Goal: Transaction & Acquisition: Obtain resource

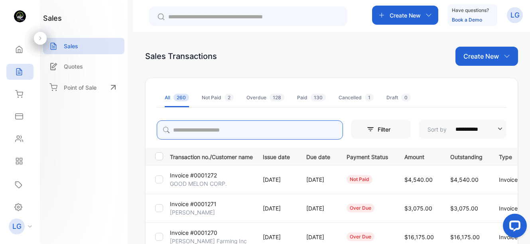
click at [261, 124] on input "search" at bounding box center [250, 129] width 186 height 19
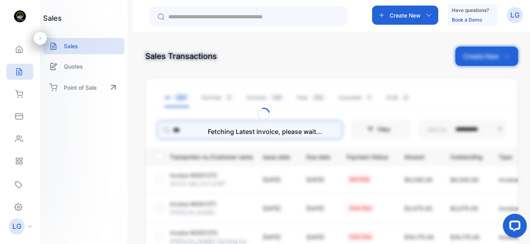
type input "********"
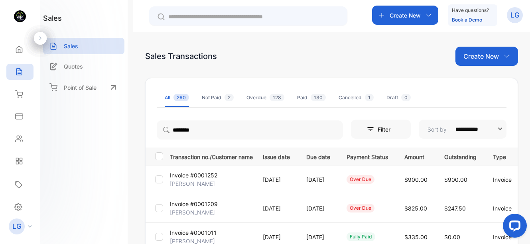
click at [199, 206] on p "Invoice #0001209" at bounding box center [194, 204] width 48 height 8
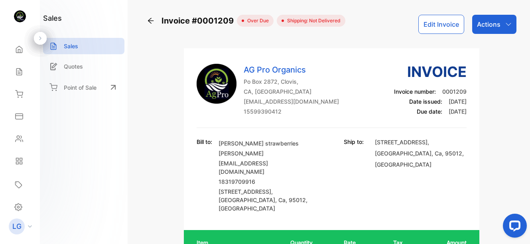
click at [151, 22] on icon at bounding box center [151, 21] width 8 height 8
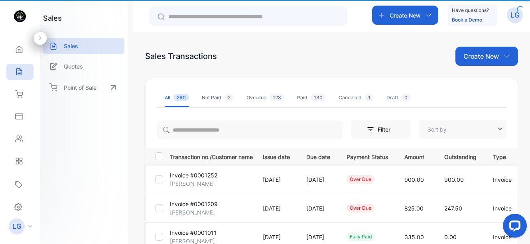
type input "**********"
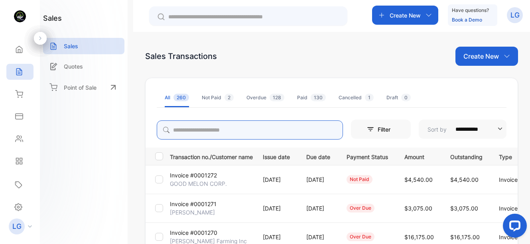
click at [211, 132] on input "search" at bounding box center [250, 129] width 186 height 19
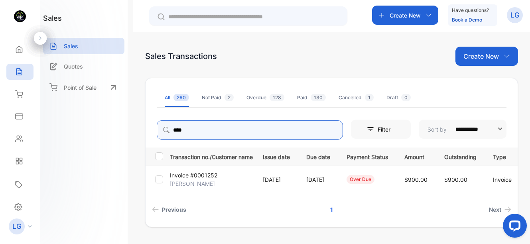
type input "****"
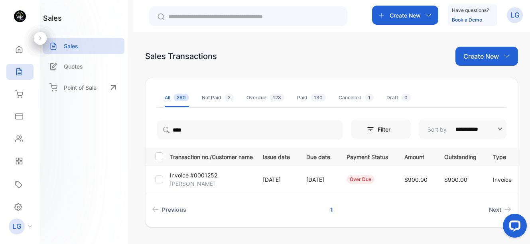
click at [216, 179] on p "Invoice #0001252" at bounding box center [193, 175] width 47 height 8
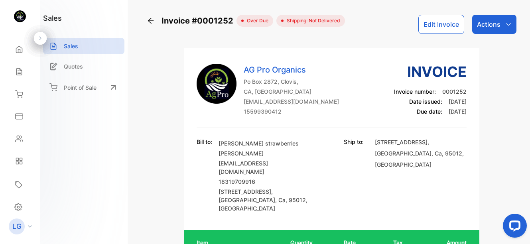
click at [488, 24] on p "Actions" at bounding box center [489, 25] width 24 height 10
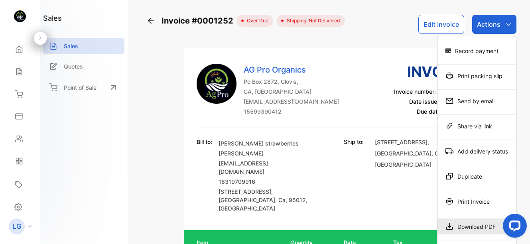
click at [478, 227] on div "Download PDF" at bounding box center [476, 226] width 79 height 16
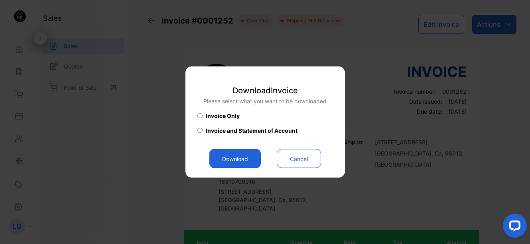
click at [215, 150] on button "Download" at bounding box center [234, 158] width 51 height 19
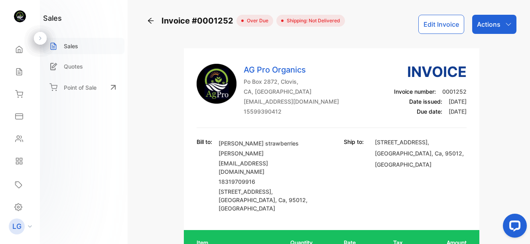
click at [67, 44] on p "Sales" at bounding box center [71, 46] width 14 height 8
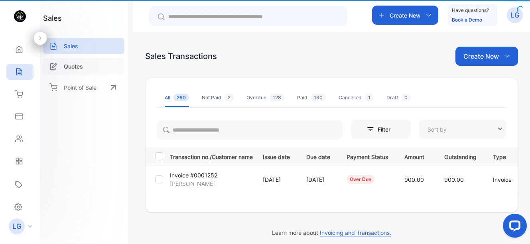
type input "**********"
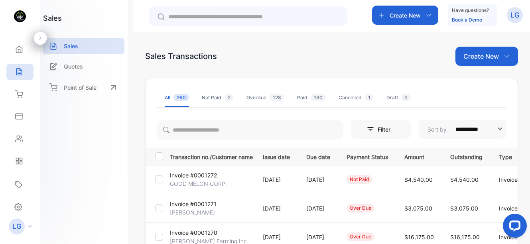
click at [496, 56] on p "Create New" at bounding box center [480, 56] width 35 height 10
click at [483, 79] on span "Invoice" at bounding box center [487, 83] width 19 height 8
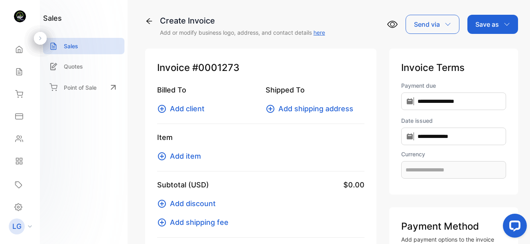
type input "**********"
click at [152, 17] on icon at bounding box center [149, 21] width 8 height 8
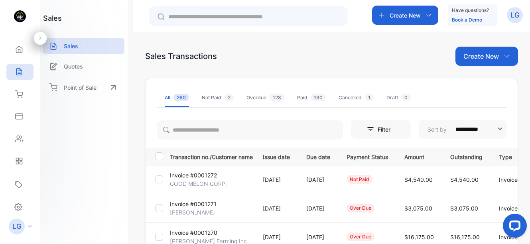
click at [469, 126] on input "**********" at bounding box center [475, 129] width 51 height 19
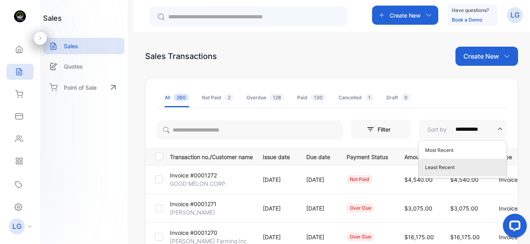
click at [446, 166] on p "Least Recent" at bounding box center [464, 167] width 78 height 7
type input "**********"
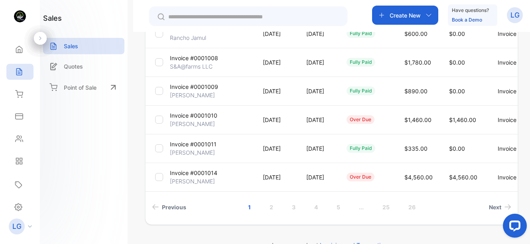
scroll to position [279, 0]
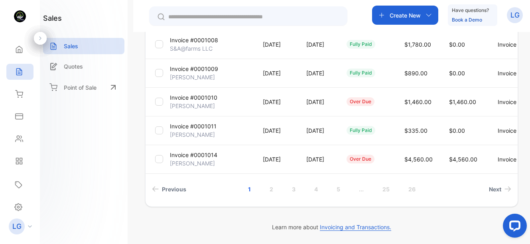
click at [349, 189] on link "..." at bounding box center [361, 189] width 24 height 15
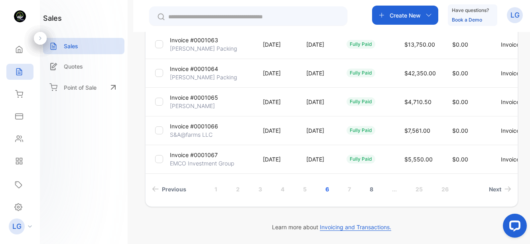
click at [344, 190] on link "7" at bounding box center [349, 189] width 22 height 15
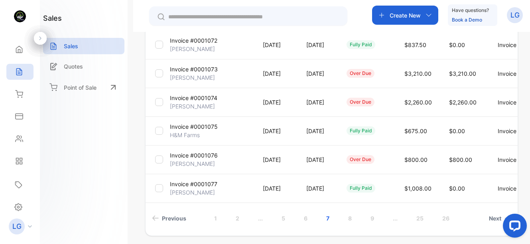
scroll to position [248, 0]
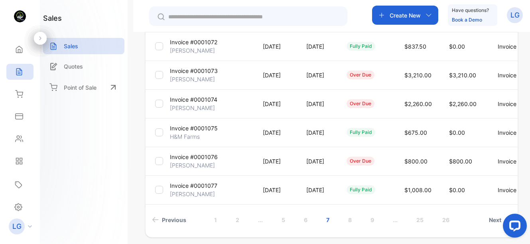
click at [190, 135] on p "H&M Farms" at bounding box center [185, 136] width 30 height 8
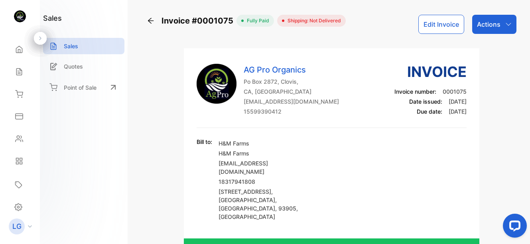
click at [144, 20] on div "Invoice #0001075 fully paid Shipping: Not Delivered Edit Invoice Actions AG Pro…" at bounding box center [331, 122] width 397 height 244
click at [152, 21] on icon at bounding box center [151, 21] width 8 height 8
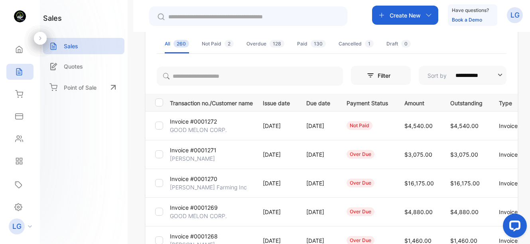
scroll to position [64, 0]
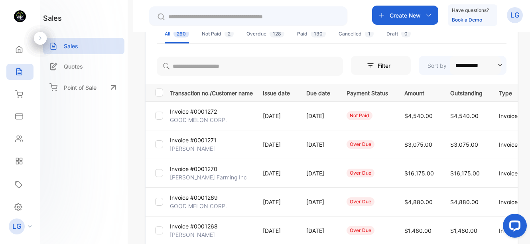
click at [497, 65] on icon "button" at bounding box center [500, 65] width 8 height 8
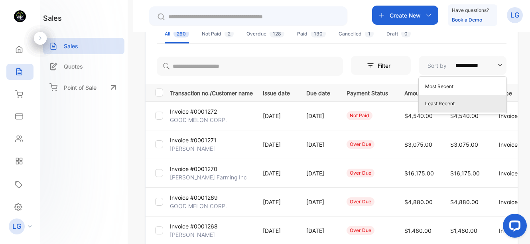
click at [466, 104] on p "Least Recent" at bounding box center [464, 103] width 78 height 7
type input "**********"
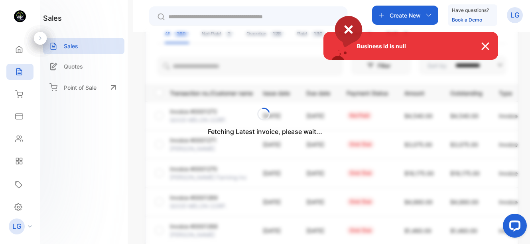
click at [482, 47] on img at bounding box center [489, 46] width 18 height 10
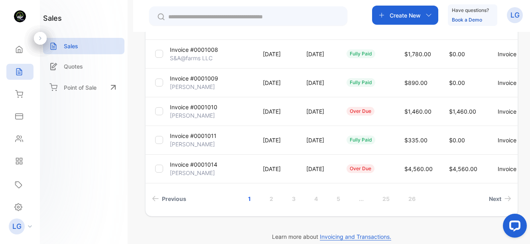
scroll to position [265, 0]
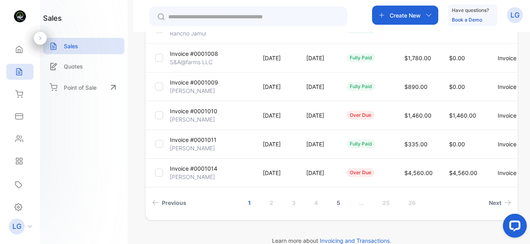
click at [337, 203] on link "5" at bounding box center [338, 202] width 23 height 15
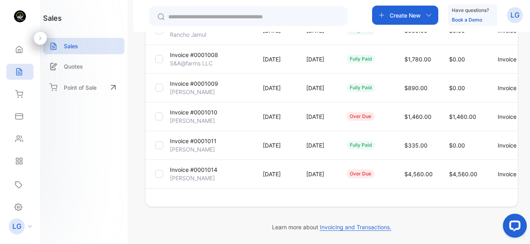
scroll to position [264, 0]
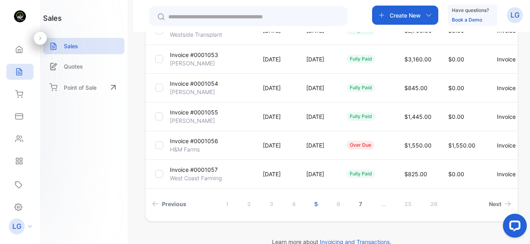
click at [358, 205] on link "7" at bounding box center [360, 204] width 22 height 15
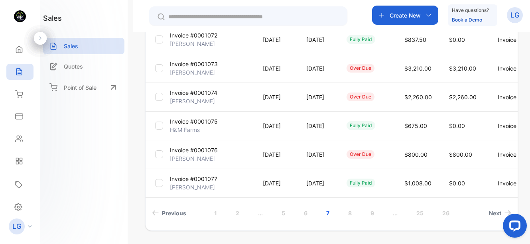
scroll to position [279, 0]
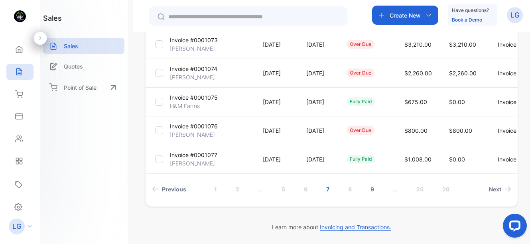
click at [351, 191] on link "8" at bounding box center [349, 189] width 23 height 15
click at [345, 188] on link "9" at bounding box center [348, 189] width 23 height 15
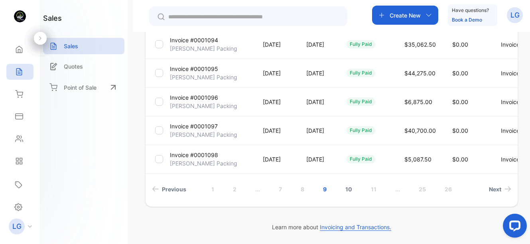
click at [352, 189] on link "10" at bounding box center [349, 189] width 26 height 15
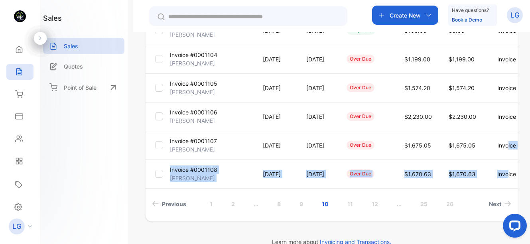
drag, startPoint x: 524, startPoint y: 161, endPoint x: 525, endPoint y: 139, distance: 21.9
click at [525, 140] on div "**********" at bounding box center [331, 154] width 397 height 244
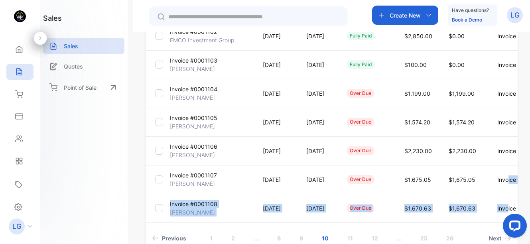
scroll to position [279, 0]
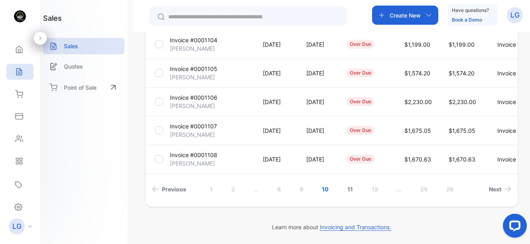
click at [350, 190] on link "11" at bounding box center [350, 189] width 25 height 15
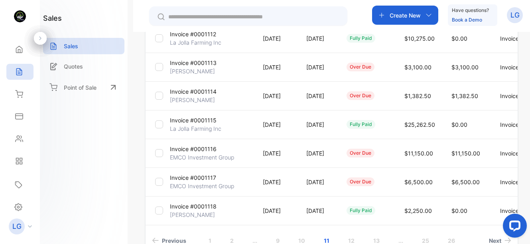
scroll to position [234, 0]
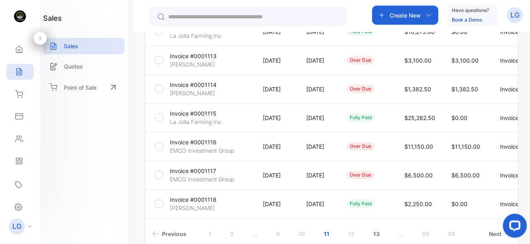
click at [346, 235] on link "12" at bounding box center [351, 233] width 26 height 15
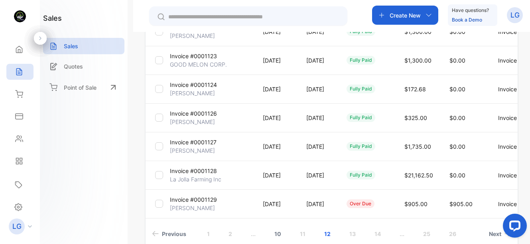
click at [276, 232] on link "10" at bounding box center [278, 233] width 26 height 15
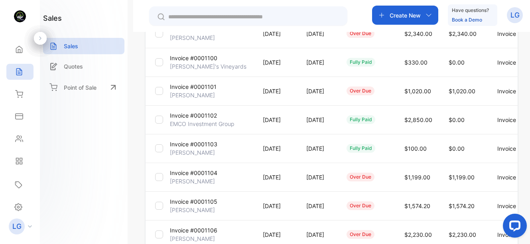
scroll to position [145, 0]
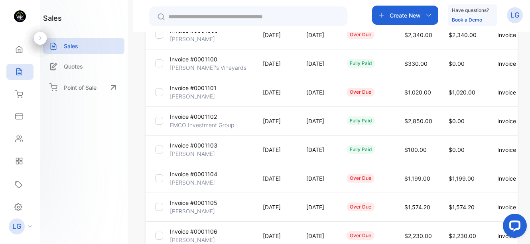
click at [206, 67] on p "[PERSON_NAME]'s Vineyards" at bounding box center [208, 67] width 77 height 8
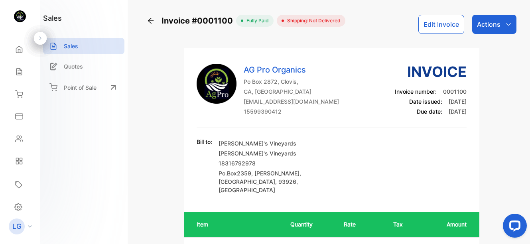
click at [150, 20] on icon at bounding box center [151, 21] width 6 height 6
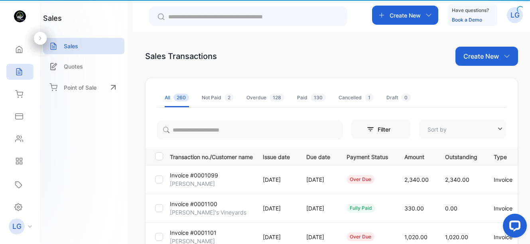
type input "**********"
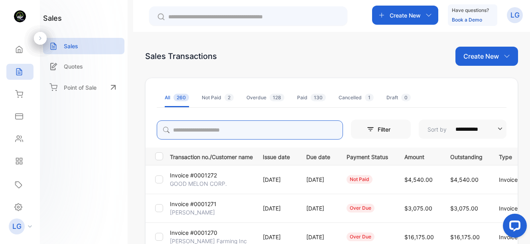
click at [204, 132] on input "search" at bounding box center [250, 129] width 186 height 19
type input "******"
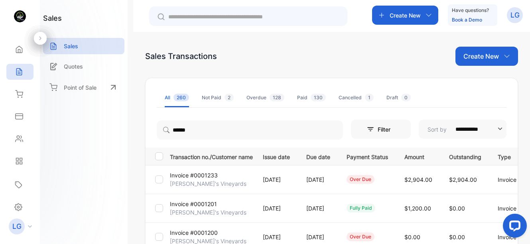
click at [194, 179] on p "Invoice #0001233" at bounding box center [194, 175] width 48 height 8
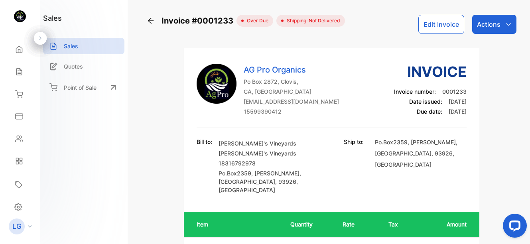
drag, startPoint x: 526, startPoint y: 62, endPoint x: 528, endPoint y: 67, distance: 5.9
click at [528, 67] on div "Invoice #0001233 over due Shipping: Not Delivered Edit Invoice Actions AG Pro O…" at bounding box center [331, 122] width 397 height 244
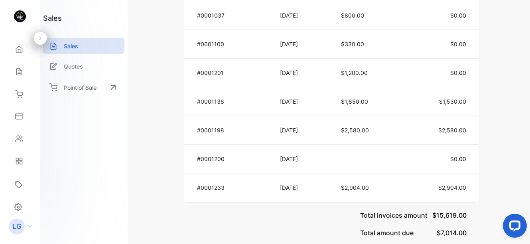
scroll to position [532, 0]
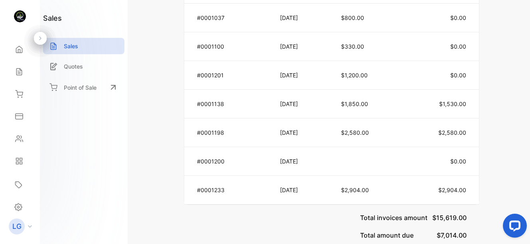
drag, startPoint x: 526, startPoint y: 158, endPoint x: 527, endPoint y: 149, distance: 8.9
click at [527, 149] on div "Invoice #0001233 over due Shipping: Not Delivered Edit Invoice Actions AG Pro O…" at bounding box center [331, 122] width 397 height 244
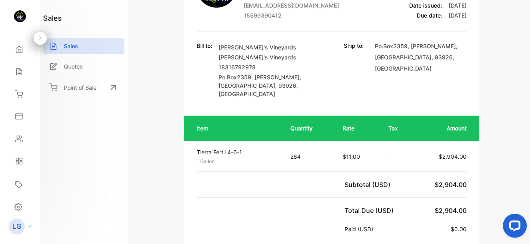
scroll to position [0, 0]
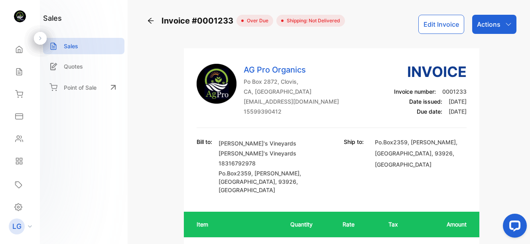
click at [150, 24] on icon at bounding box center [151, 21] width 8 height 8
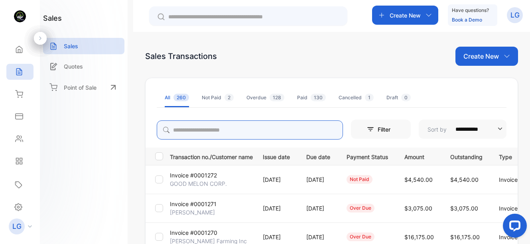
click at [198, 129] on input "search" at bounding box center [250, 129] width 186 height 19
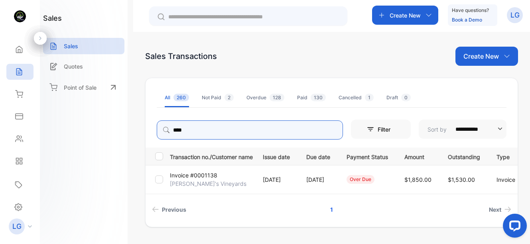
type input "****"
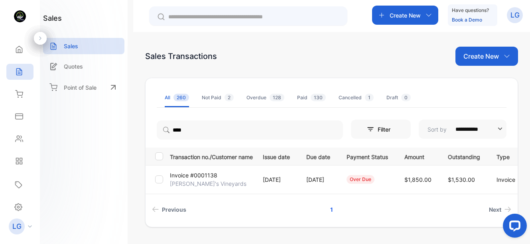
click at [205, 175] on p "Invoice #0001138" at bounding box center [193, 175] width 47 height 8
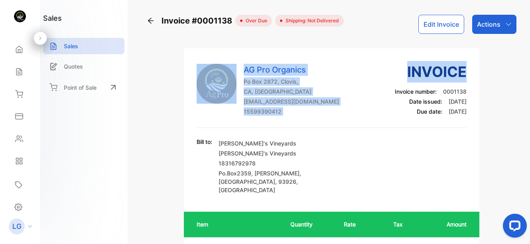
drag, startPoint x: 527, startPoint y: 31, endPoint x: 529, endPoint y: 42, distance: 10.9
click at [529, 42] on div "Invoice #0001138 over due Shipping: Not Delivered Edit Invoice Actions AG Pro O…" at bounding box center [331, 122] width 397 height 244
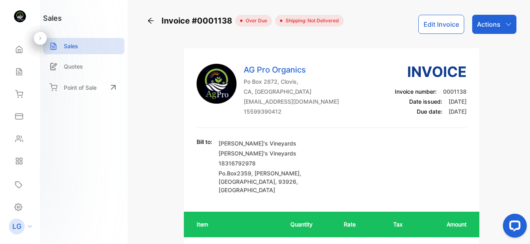
drag, startPoint x: 529, startPoint y: 42, endPoint x: 519, endPoint y: 105, distance: 63.6
click at [519, 105] on div "Invoice #0001138 over due Shipping: Not Delivered Edit Invoice Actions AG Pro O…" at bounding box center [331, 122] width 397 height 244
click at [149, 17] on icon at bounding box center [151, 21] width 8 height 8
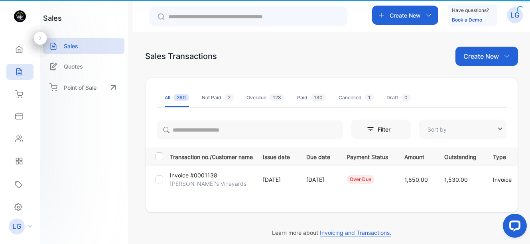
type input "**********"
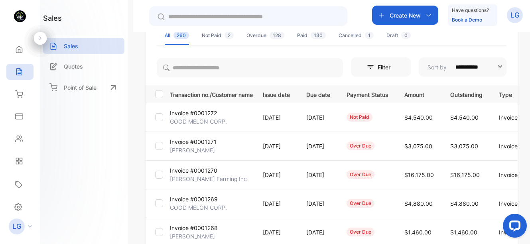
scroll to position [47, 0]
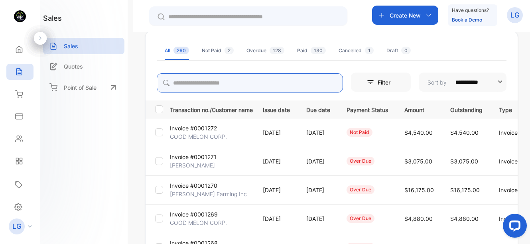
click at [192, 85] on input "search" at bounding box center [250, 82] width 186 height 19
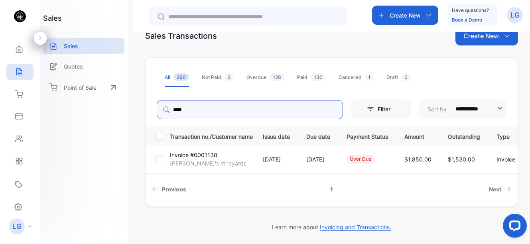
scroll to position [20, 0]
type input "****"
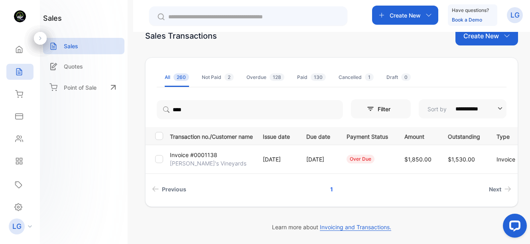
click at [183, 162] on p "[PERSON_NAME]'s Vineyards" at bounding box center [208, 163] width 77 height 8
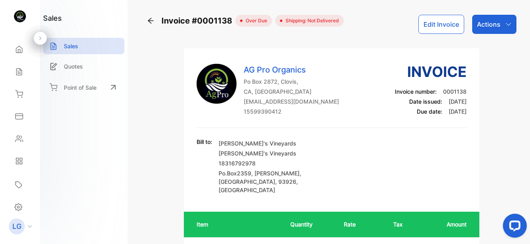
click at [496, 27] on p "Actions" at bounding box center [489, 25] width 24 height 10
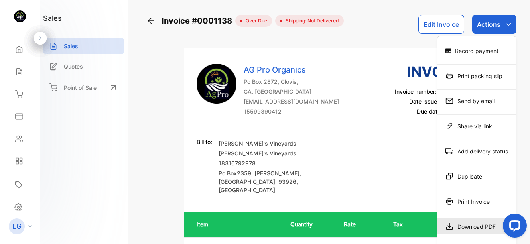
click at [475, 225] on div "Download PDF" at bounding box center [476, 226] width 79 height 16
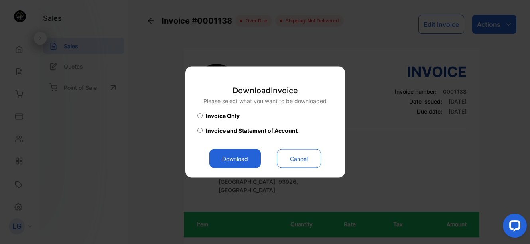
click at [242, 159] on button "Download" at bounding box center [234, 158] width 51 height 19
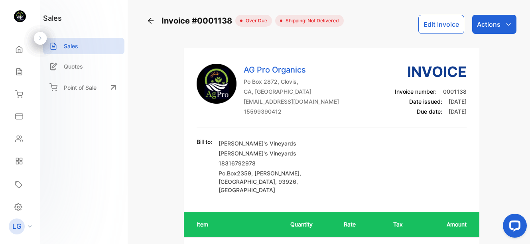
click at [151, 21] on icon at bounding box center [151, 21] width 6 height 6
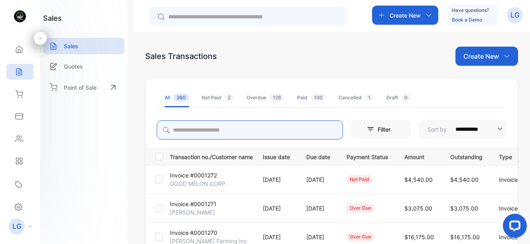
click at [230, 130] on input "search" at bounding box center [250, 129] width 186 height 19
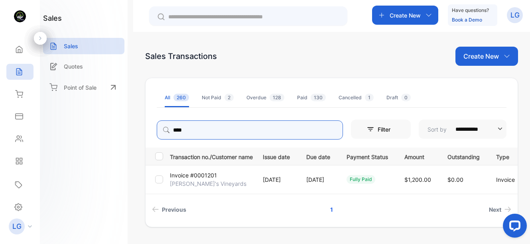
type input "****"
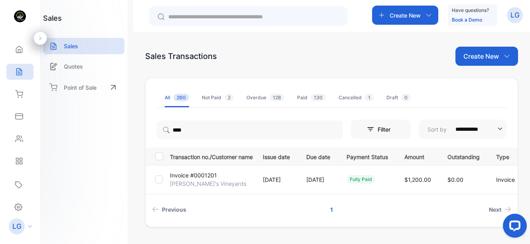
click at [211, 181] on p "[PERSON_NAME]'s Vineyards" at bounding box center [208, 183] width 77 height 8
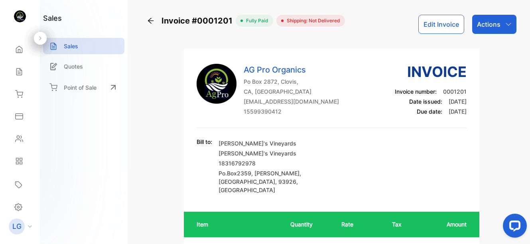
click at [495, 24] on p "Actions" at bounding box center [489, 25] width 24 height 10
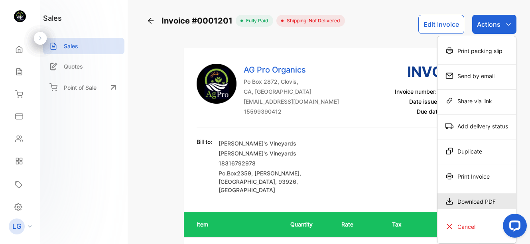
click at [475, 203] on div "Download PDF" at bounding box center [476, 201] width 79 height 16
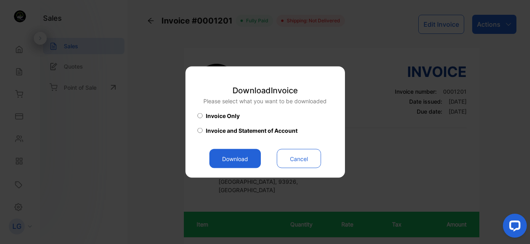
click at [244, 158] on button "Download" at bounding box center [234, 158] width 51 height 19
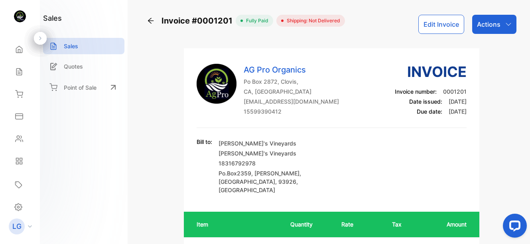
click at [150, 21] on icon at bounding box center [151, 21] width 6 height 6
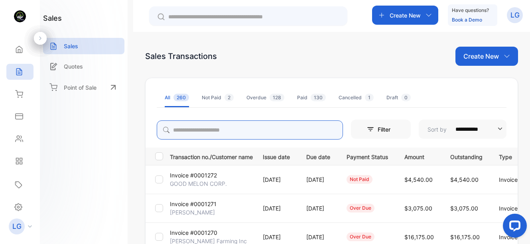
click at [189, 132] on input "search" at bounding box center [250, 129] width 186 height 19
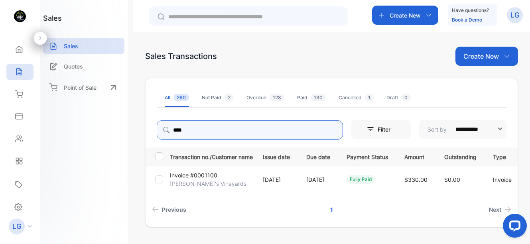
type input "****"
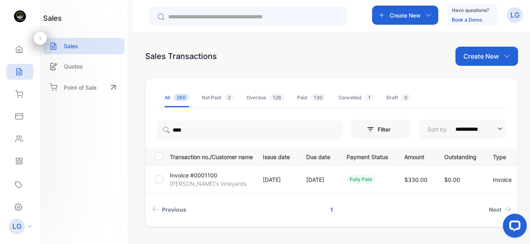
click at [222, 179] on td "Invoice #0001100 [PERSON_NAME]'s Vineyards" at bounding box center [210, 179] width 87 height 29
click at [186, 181] on p "[PERSON_NAME]'s Vineyards" at bounding box center [208, 183] width 77 height 8
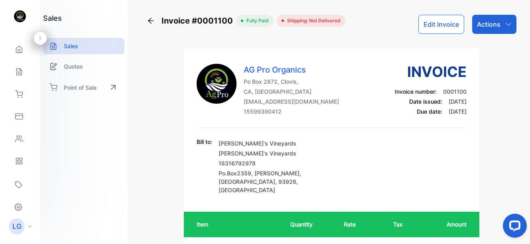
click at [483, 28] on p "Actions" at bounding box center [489, 25] width 24 height 10
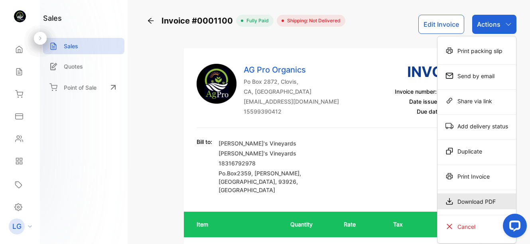
click at [469, 197] on div "Download PDF" at bounding box center [476, 201] width 79 height 16
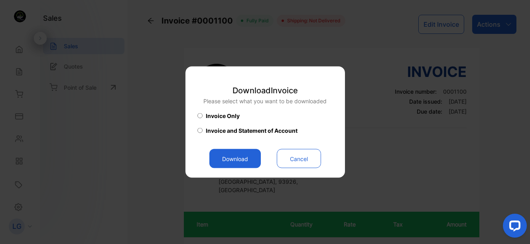
click at [238, 164] on button "Download" at bounding box center [234, 158] width 51 height 19
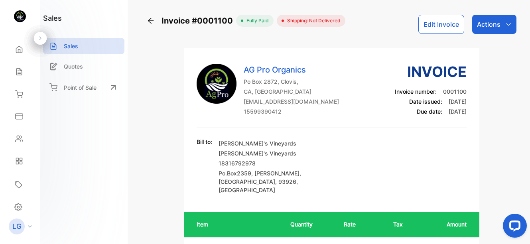
click at [148, 20] on icon at bounding box center [151, 21] width 8 height 8
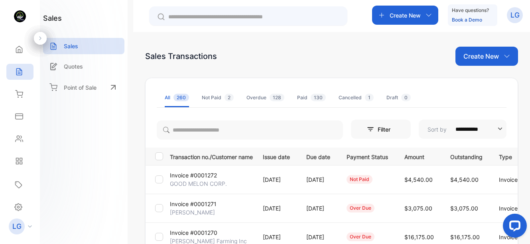
click at [196, 18] on input "text" at bounding box center [253, 17] width 171 height 8
type input "*"
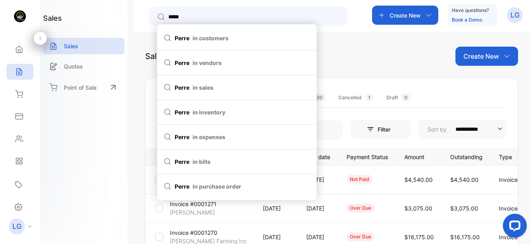
type input "******"
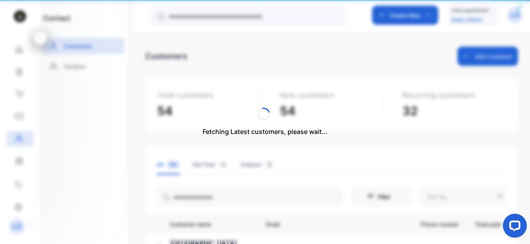
type input "**********"
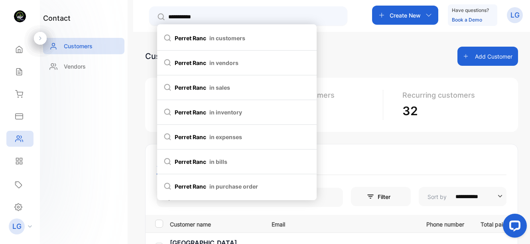
type input "**********"
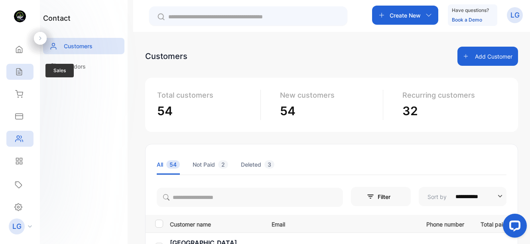
click at [14, 70] on div "Sales" at bounding box center [18, 72] width 10 height 8
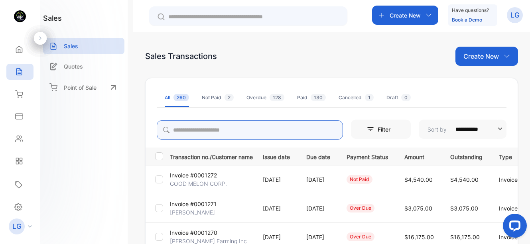
click at [222, 133] on input "search" at bounding box center [250, 129] width 186 height 19
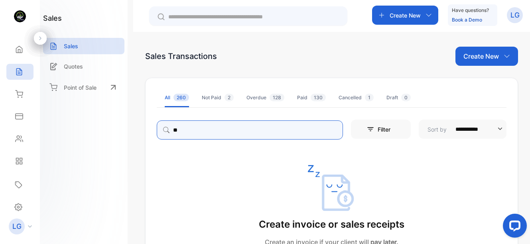
type input "*"
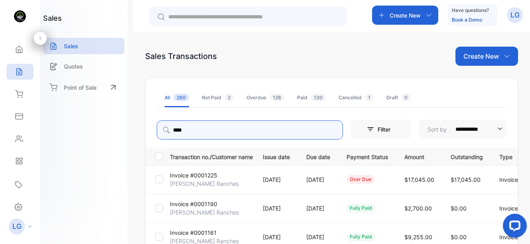
type input "****"
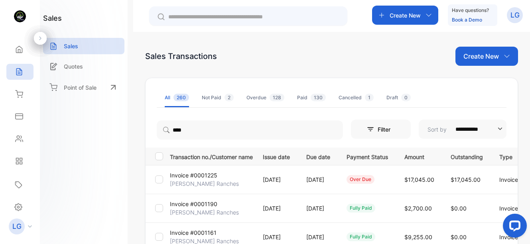
drag, startPoint x: 207, startPoint y: 174, endPoint x: 203, endPoint y: 180, distance: 7.7
click at [206, 176] on p "Invoice #0001225" at bounding box center [193, 175] width 47 height 8
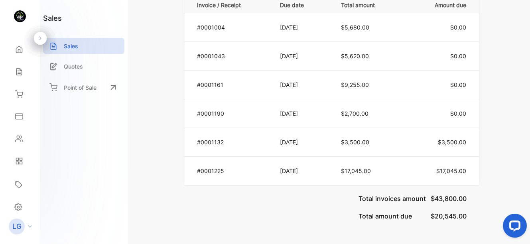
scroll to position [699, 0]
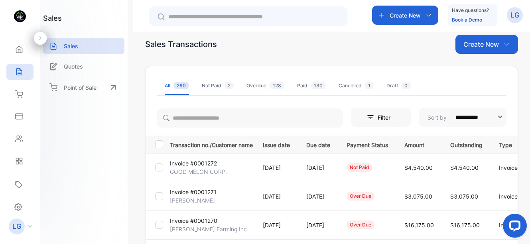
scroll to position [6, 0]
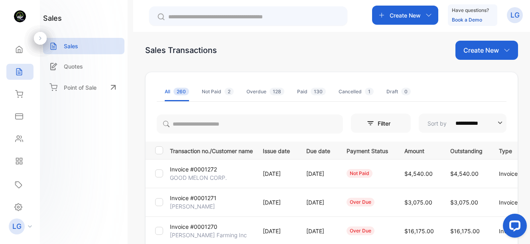
click at [468, 123] on input "**********" at bounding box center [475, 123] width 51 height 19
click at [458, 144] on p "Most Recent" at bounding box center [464, 144] width 78 height 7
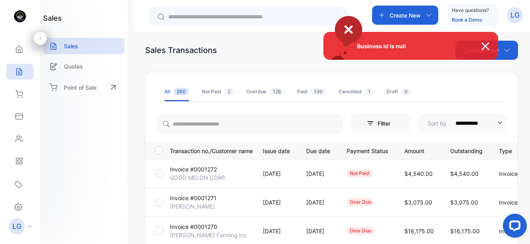
click at [465, 125] on div "Business id is null" at bounding box center [265, 122] width 530 height 244
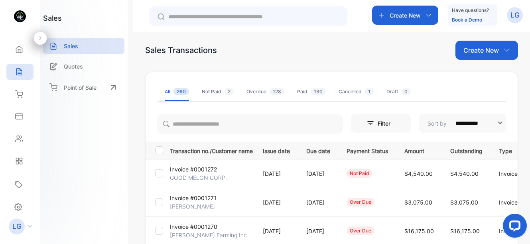
click at [463, 122] on input "**********" at bounding box center [475, 123] width 51 height 19
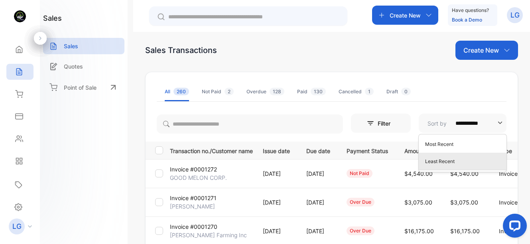
click at [454, 159] on p "Least Recent" at bounding box center [464, 161] width 78 height 7
type input "**********"
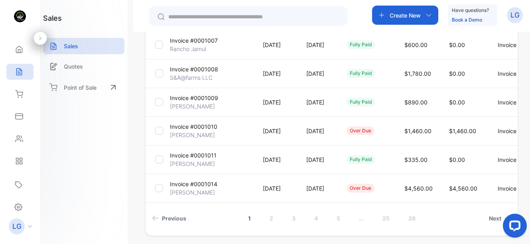
scroll to position [279, 0]
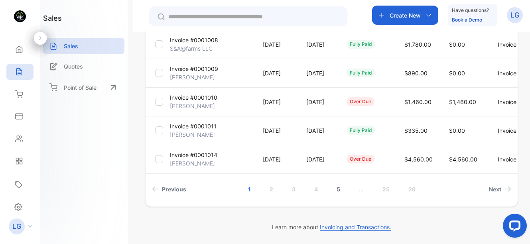
click at [340, 189] on link "5" at bounding box center [338, 189] width 23 height 15
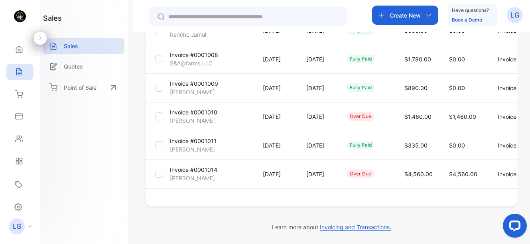
scroll to position [264, 0]
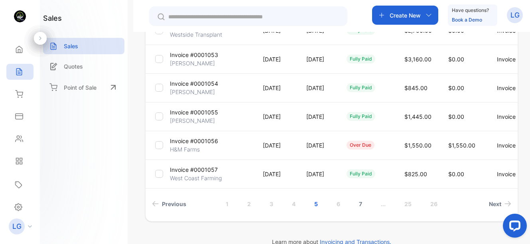
click at [361, 203] on link "7" at bounding box center [360, 204] width 22 height 15
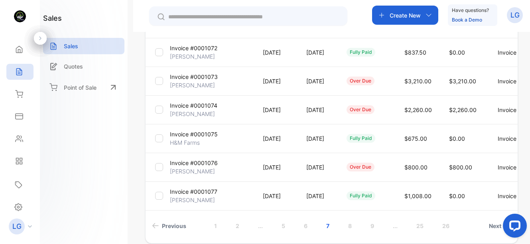
scroll to position [279, 0]
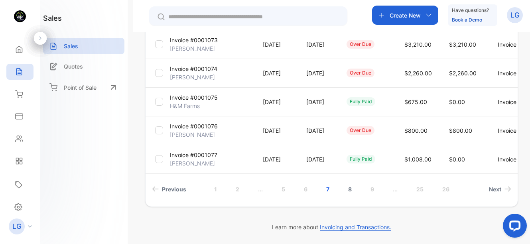
click at [348, 191] on link "8" at bounding box center [349, 189] width 23 height 15
click at [350, 189] on link "9" at bounding box center [348, 189] width 23 height 15
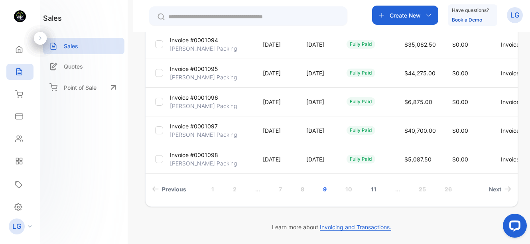
click at [348, 191] on link "10" at bounding box center [349, 189] width 26 height 15
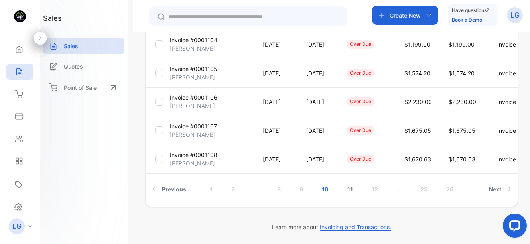
click at [353, 188] on link "11" at bounding box center [350, 189] width 25 height 15
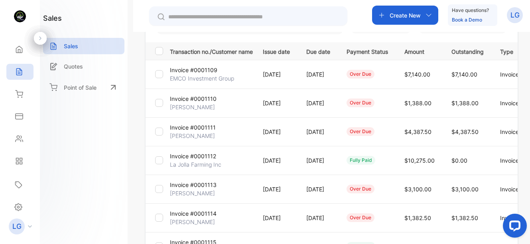
scroll to position [103, 0]
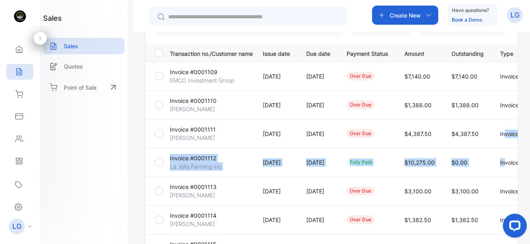
drag, startPoint x: 527, startPoint y: 120, endPoint x: 527, endPoint y: 153, distance: 32.7
click at [527, 153] on div "**********" at bounding box center [331, 154] width 397 height 244
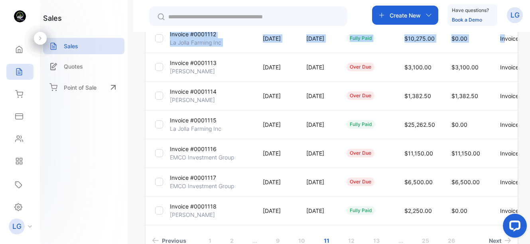
scroll to position [273, 0]
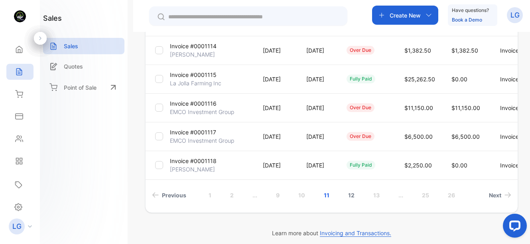
click at [356, 196] on link "12" at bounding box center [351, 195] width 26 height 15
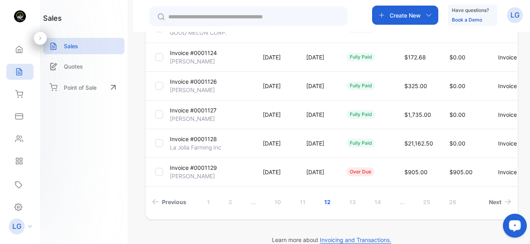
scroll to position [279, 0]
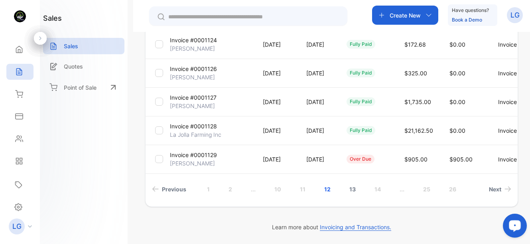
click at [354, 190] on link "13" at bounding box center [353, 189] width 26 height 15
click at [353, 191] on link "14" at bounding box center [353, 189] width 26 height 15
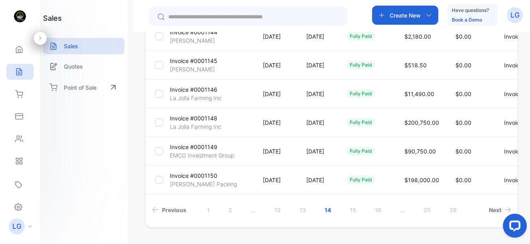
scroll to position [262, 0]
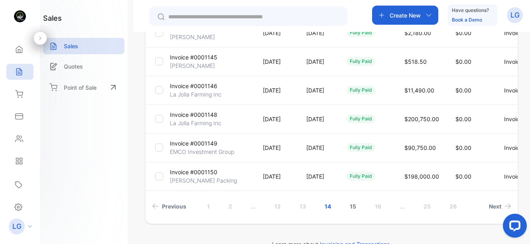
click at [350, 204] on link "15" at bounding box center [353, 206] width 26 height 15
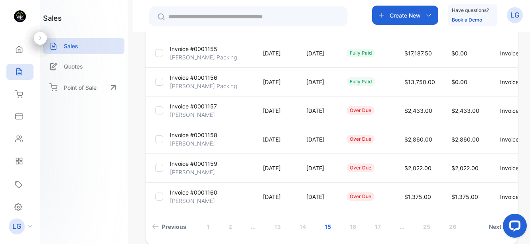
scroll to position [279, 0]
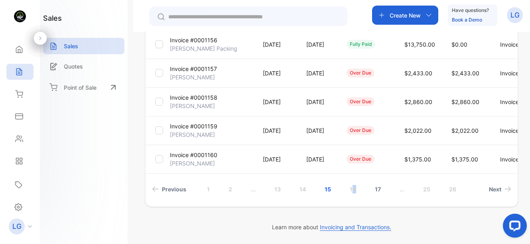
click at [353, 190] on link "16" at bounding box center [353, 189] width 26 height 15
click at [349, 188] on link "17" at bounding box center [352, 189] width 25 height 15
drag, startPoint x: 528, startPoint y: 182, endPoint x: 28, endPoint y: 16, distance: 527.6
click at [353, 190] on link "18" at bounding box center [353, 189] width 26 height 15
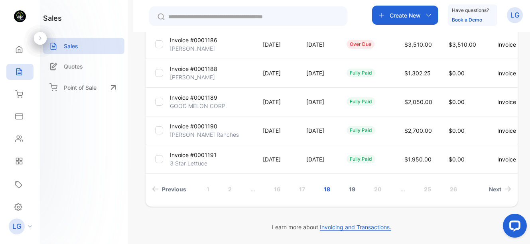
click at [352, 189] on link "19" at bounding box center [352, 189] width 26 height 15
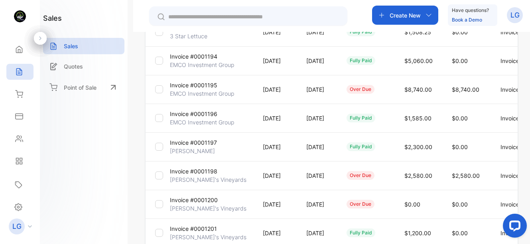
scroll to position [172, 0]
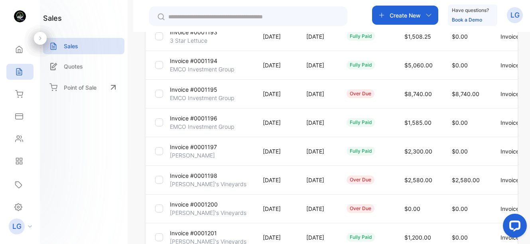
click at [222, 90] on td "Invoice #0001195 EMCO Investment Group" at bounding box center [210, 93] width 87 height 29
click at [209, 96] on p "EMCO Investment Group" at bounding box center [202, 98] width 64 height 8
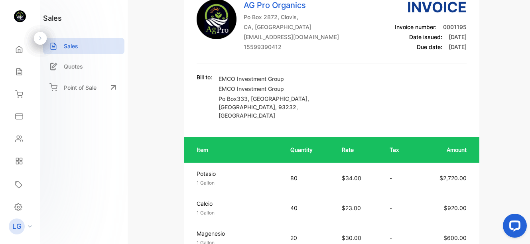
scroll to position [62, 0]
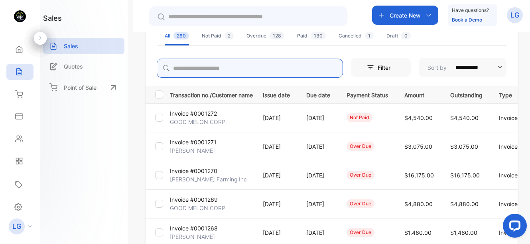
click at [282, 68] on input "search" at bounding box center [250, 68] width 186 height 19
type input "****"
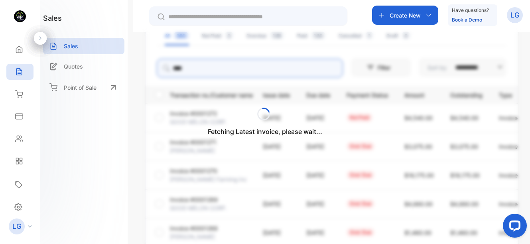
scroll to position [20, 0]
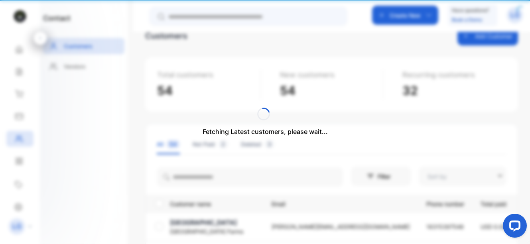
type input "**********"
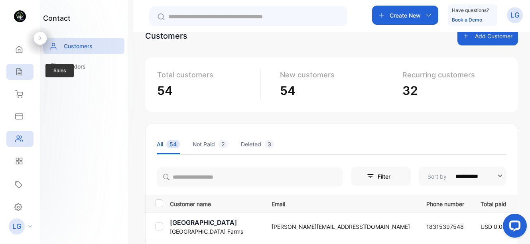
click at [21, 76] on div "Sales" at bounding box center [19, 72] width 27 height 16
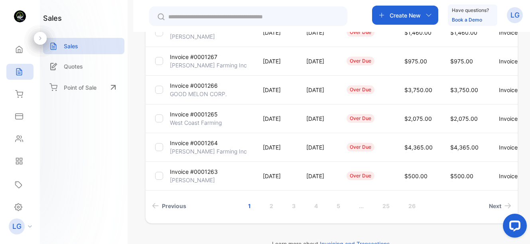
scroll to position [279, 0]
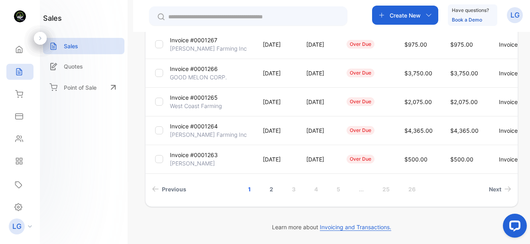
click at [271, 191] on link "2" at bounding box center [271, 189] width 23 height 15
click at [285, 189] on link "3" at bounding box center [282, 189] width 23 height 15
drag, startPoint x: 529, startPoint y: 94, endPoint x: 6, endPoint y: 11, distance: 529.9
click at [301, 192] on link "4" at bounding box center [304, 189] width 23 height 15
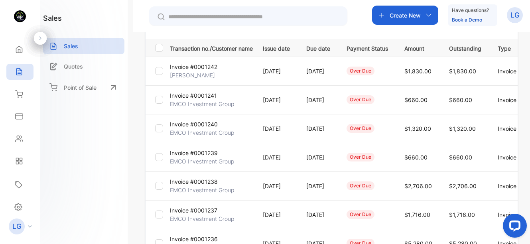
scroll to position [90, 0]
